Goal: Task Accomplishment & Management: Complete application form

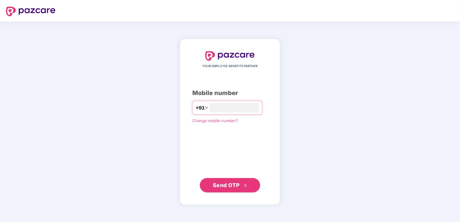
click at [222, 187] on span "Send OTP" at bounding box center [226, 185] width 27 height 6
click at [240, 110] on input "**********" at bounding box center [233, 108] width 49 height 10
type input "*"
click at [227, 187] on span "Send OTP" at bounding box center [226, 185] width 27 height 6
click at [209, 108] on input "**********" at bounding box center [233, 108] width 49 height 10
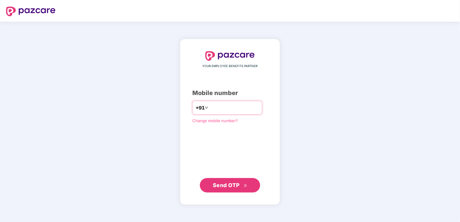
type input "**********"
drag, startPoint x: 229, startPoint y: 184, endPoint x: 224, endPoint y: 174, distance: 11.1
click at [229, 184] on span "Send OTP" at bounding box center [226, 185] width 27 height 6
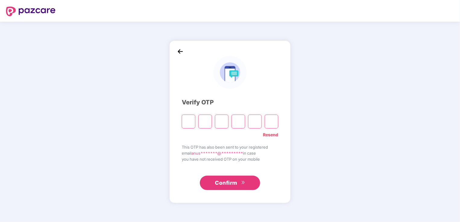
type input "*"
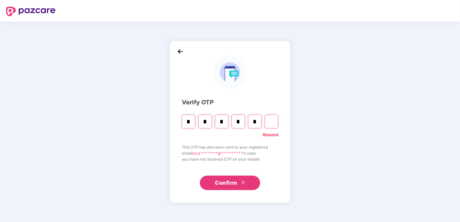
type input "*"
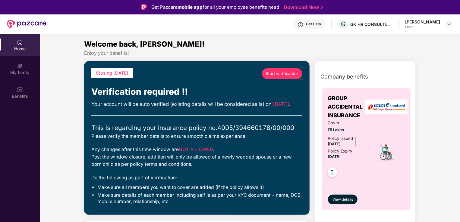
click at [281, 74] on span "Start verification" at bounding box center [282, 74] width 32 height 6
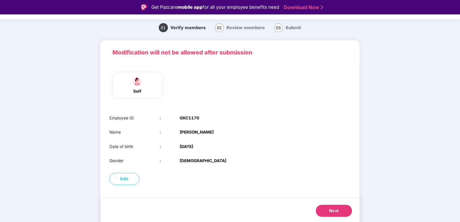
scroll to position [14, 0]
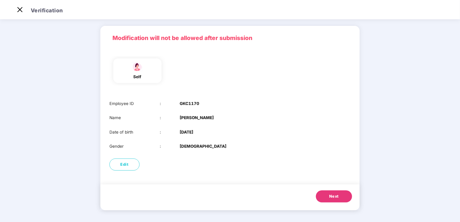
click at [335, 195] on span "Next" at bounding box center [334, 197] width 10 height 6
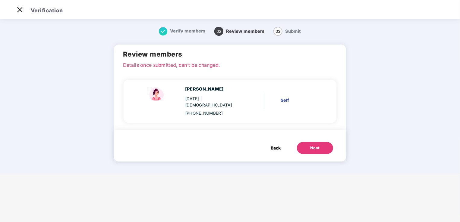
click at [313, 145] on div "Next" at bounding box center [315, 148] width 10 height 6
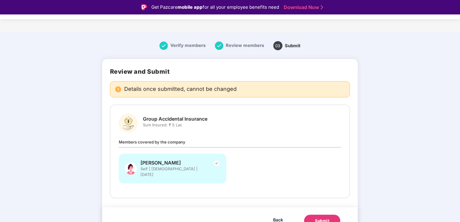
scroll to position [4, 0]
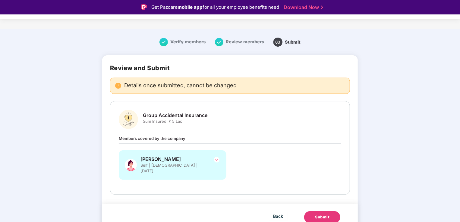
click at [321, 215] on div "Submit" at bounding box center [322, 218] width 14 height 6
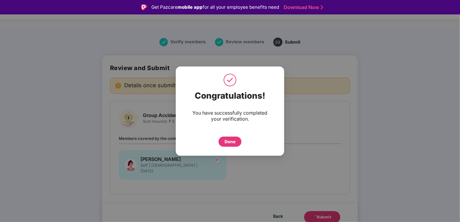
click at [229, 142] on div "Done" at bounding box center [230, 142] width 11 height 7
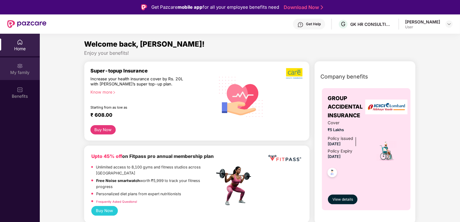
click at [21, 70] on div "My family" at bounding box center [20, 73] width 40 height 6
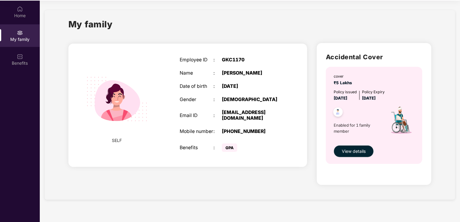
scroll to position [34, 0]
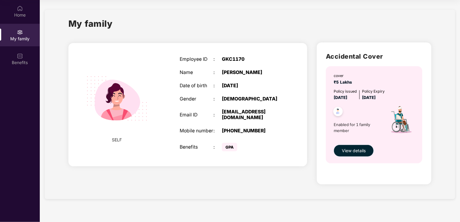
click at [350, 149] on span "View details" at bounding box center [354, 151] width 24 height 7
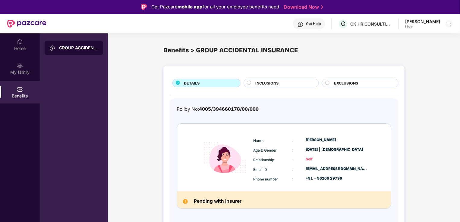
scroll to position [0, 0]
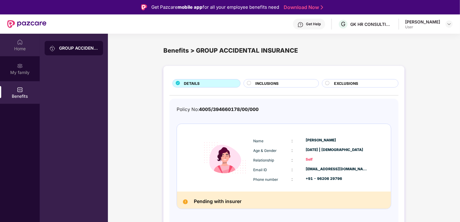
click at [21, 50] on div "Home" at bounding box center [20, 49] width 40 height 6
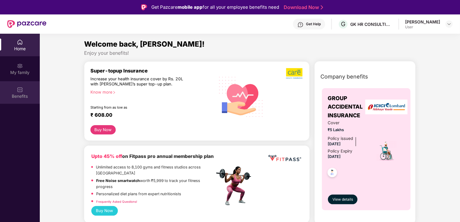
click at [17, 91] on img at bounding box center [20, 90] width 6 height 6
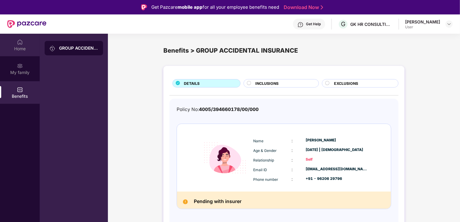
click at [20, 50] on div "Home" at bounding box center [20, 49] width 40 height 6
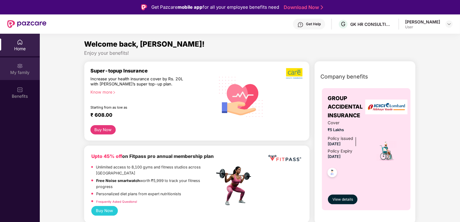
click at [20, 66] on img at bounding box center [20, 66] width 6 height 6
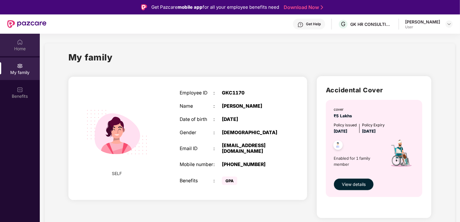
click at [17, 47] on div "Home" at bounding box center [20, 49] width 40 height 6
